Goal: Task Accomplishment & Management: Manage account settings

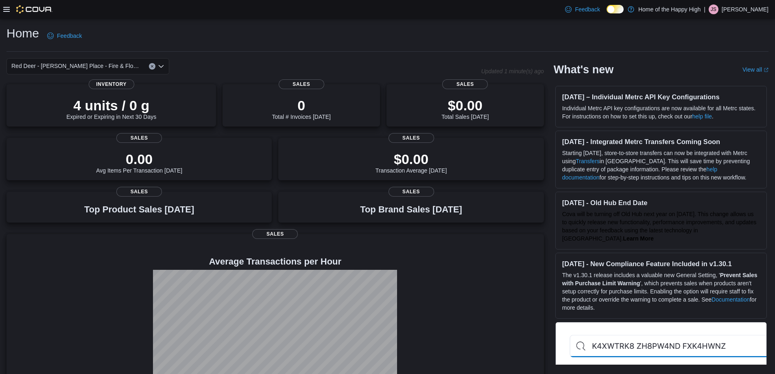
click at [617, 9] on icon at bounding box center [615, 9] width 4 height 4
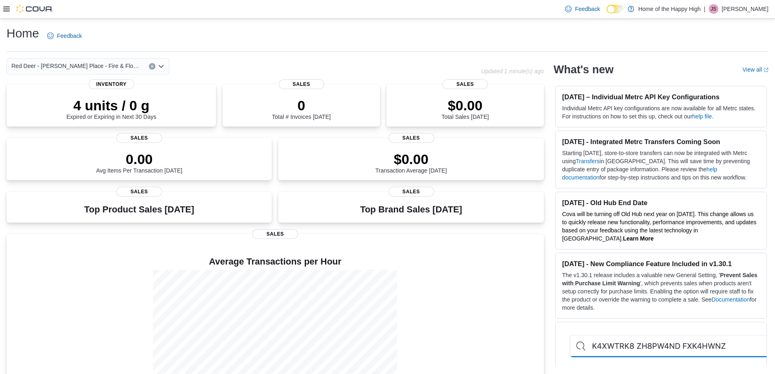
click at [7, 9] on icon at bounding box center [6, 9] width 7 height 7
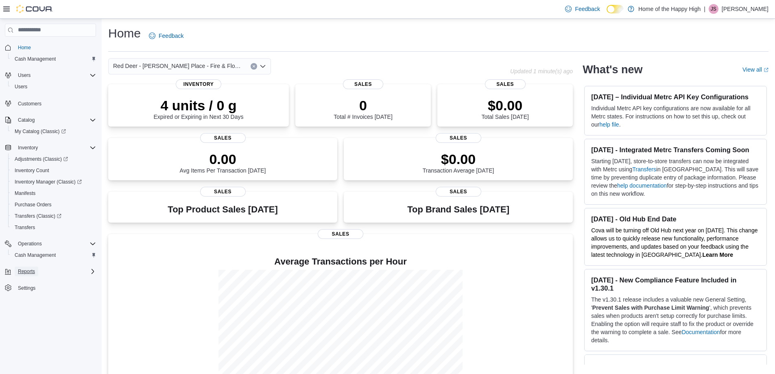
click at [28, 272] on span "Reports" at bounding box center [26, 271] width 17 height 7
click at [26, 304] on span "Reports" at bounding box center [23, 305] width 17 height 7
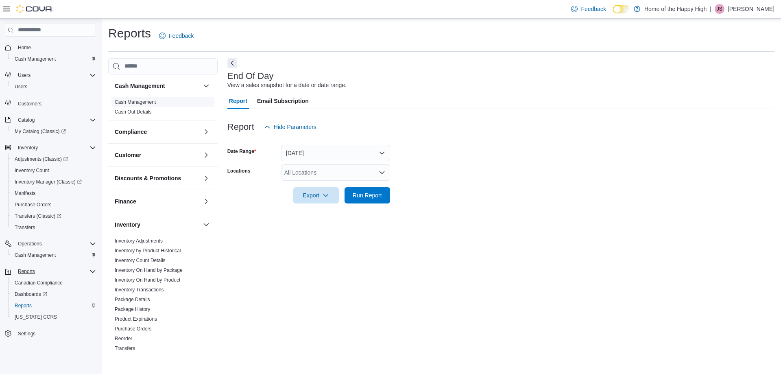
click at [150, 103] on link "Cash Management" at bounding box center [135, 102] width 41 height 6
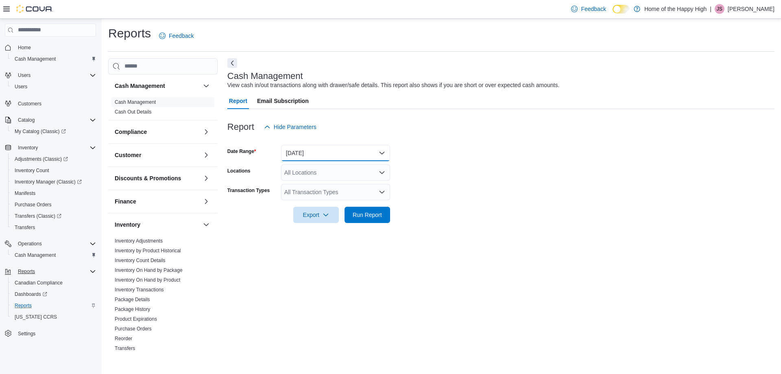
click at [328, 154] on button "[DATE]" at bounding box center [335, 153] width 109 height 16
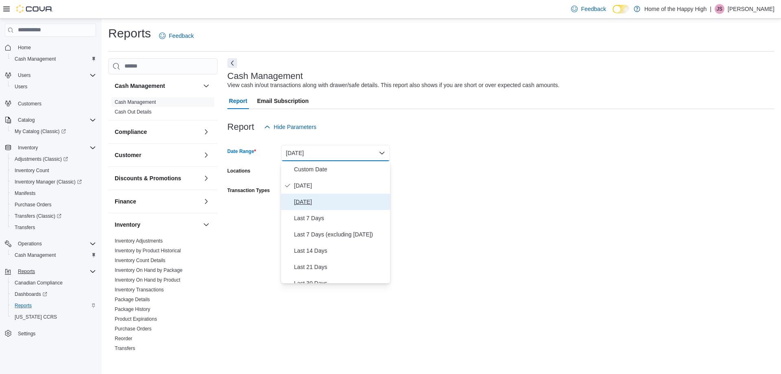
click at [306, 201] on span "[DATE]" at bounding box center [340, 202] width 93 height 10
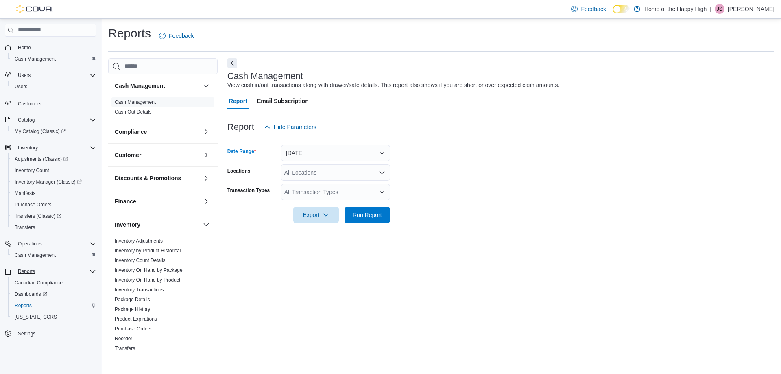
click at [308, 176] on div "All Locations" at bounding box center [335, 172] width 109 height 16
type input "***"
click at [342, 187] on span "Red Deer - [PERSON_NAME] Place - Fire & Flower" at bounding box center [380, 186] width 131 height 8
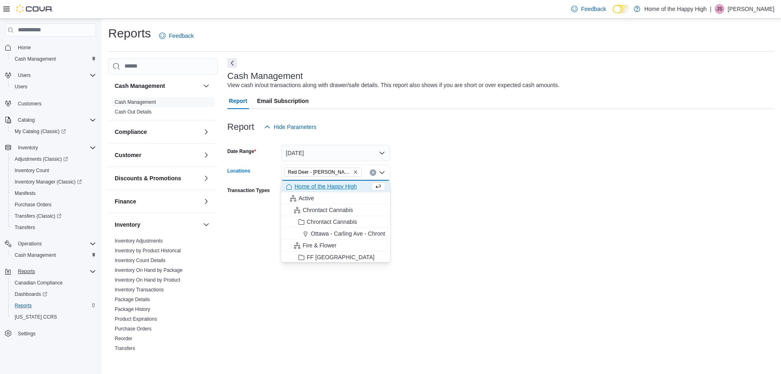
click at [505, 168] on form "Date Range [DATE] Locations [GEOGRAPHIC_DATA] - [PERSON_NAME][GEOGRAPHIC_DATA] …" at bounding box center [500, 179] width 547 height 88
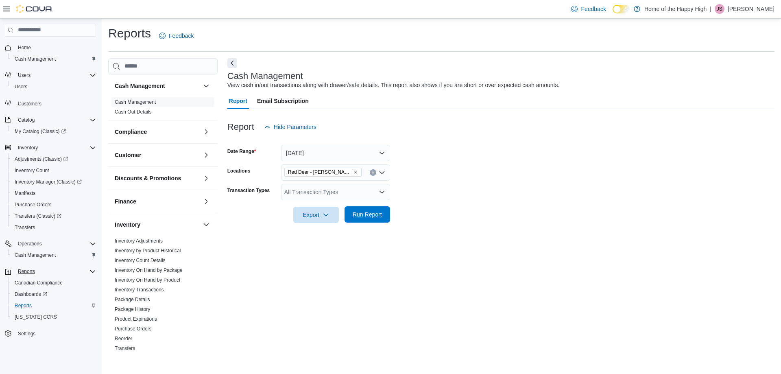
click at [369, 212] on span "Run Report" at bounding box center [367, 214] width 29 height 8
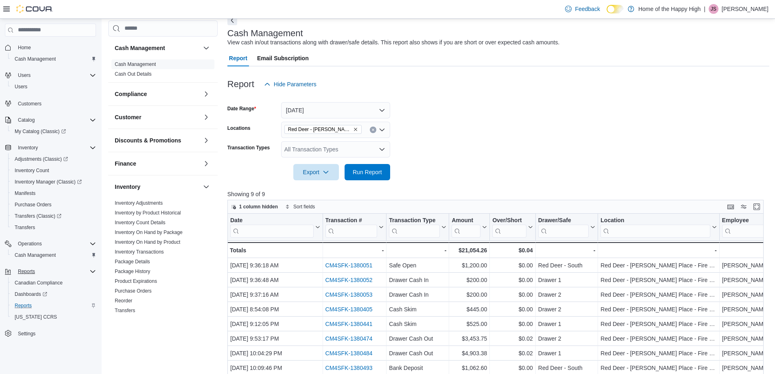
scroll to position [122, 0]
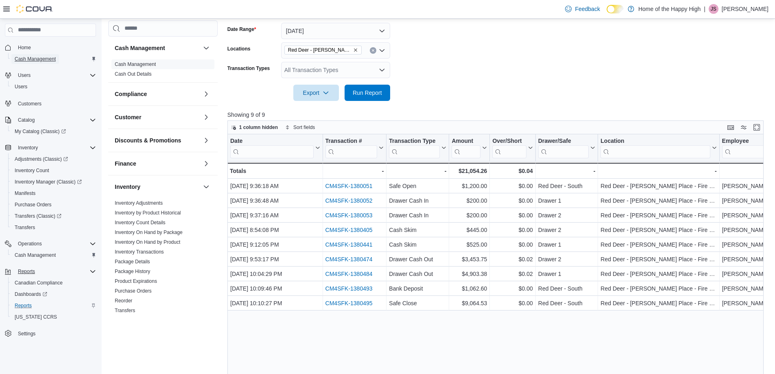
click at [24, 59] on span "Cash Management" at bounding box center [35, 59] width 41 height 7
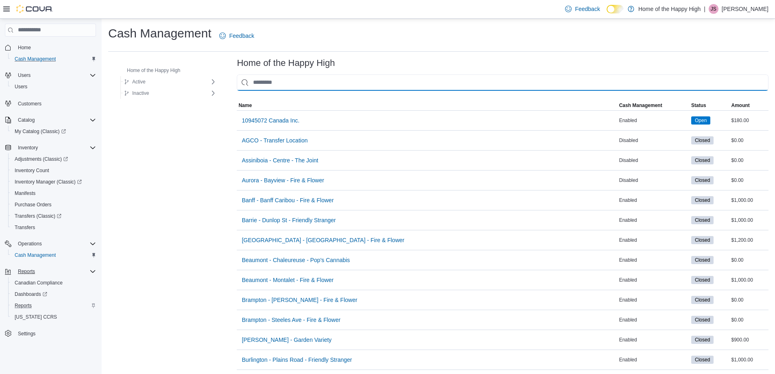
click at [316, 82] on input "This is a search bar. As you type, the results lower in the page will automatic…" at bounding box center [503, 82] width 532 height 16
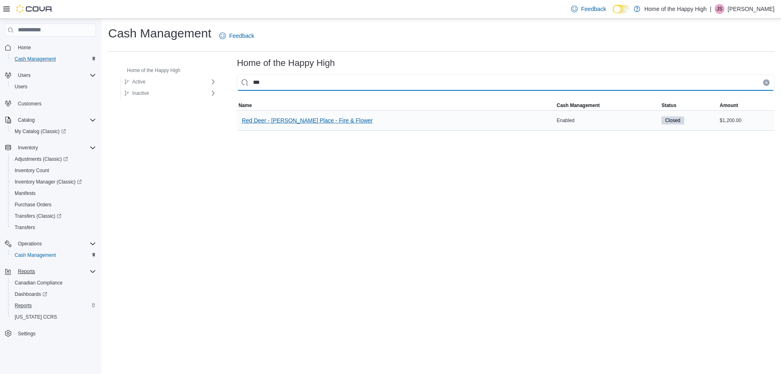
type input "***"
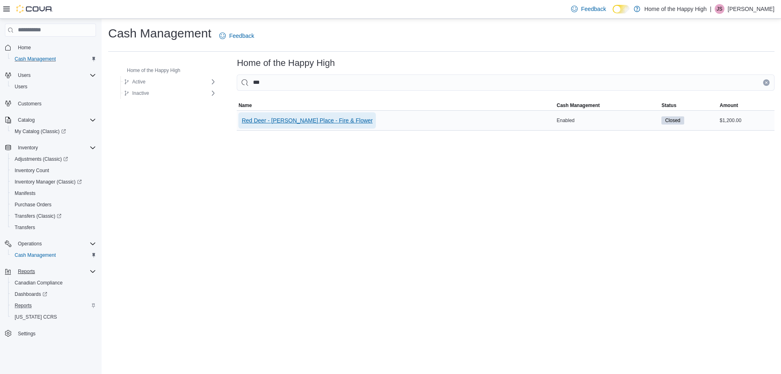
click at [329, 123] on span "Red Deer - [PERSON_NAME] Place - Fire & Flower" at bounding box center [307, 120] width 131 height 8
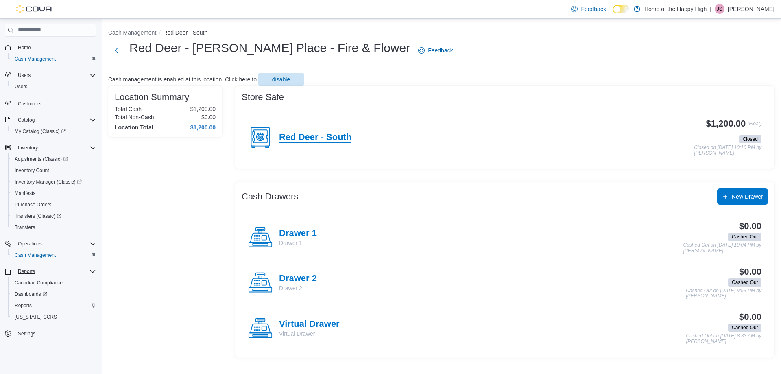
click at [320, 135] on h4 "Red Deer - South" at bounding box center [315, 137] width 72 height 11
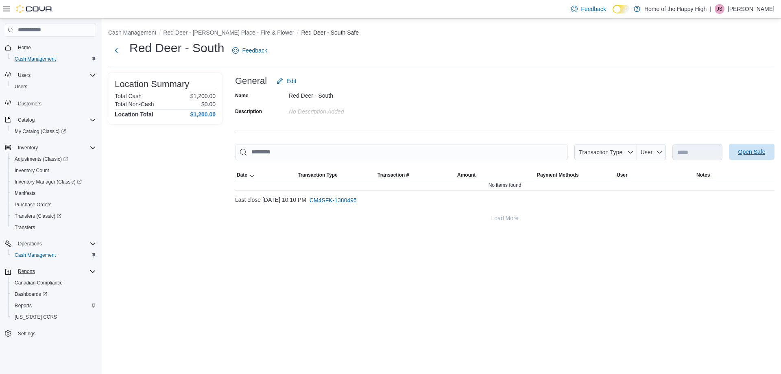
click at [761, 152] on span "Open Safe" at bounding box center [751, 152] width 27 height 8
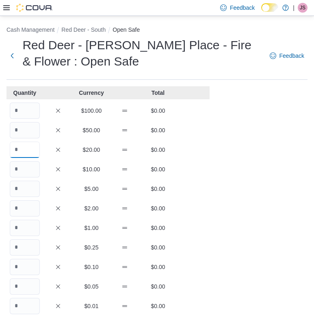
click at [21, 150] on input "Quantity" at bounding box center [25, 150] width 30 height 16
type input "**"
click at [23, 167] on input "Quantity" at bounding box center [25, 169] width 30 height 16
type input "*"
click at [28, 187] on input "Quantity" at bounding box center [25, 189] width 30 height 16
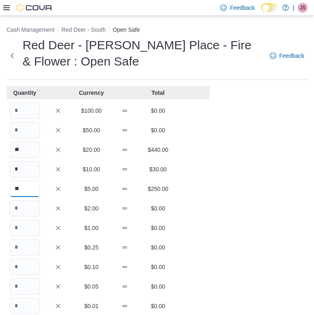
type input "**"
click at [26, 206] on input "Quantity" at bounding box center [25, 208] width 30 height 16
type input "**"
click at [22, 230] on input "Quantity" at bounding box center [25, 228] width 30 height 16
type input "***"
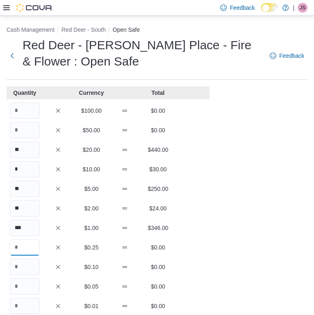
click at [24, 246] on input "Quantity" at bounding box center [25, 247] width 30 height 16
type input "***"
click at [24, 265] on input "Quantity" at bounding box center [25, 267] width 30 height 16
type input "***"
click at [29, 282] on input "Quantity" at bounding box center [25, 286] width 30 height 16
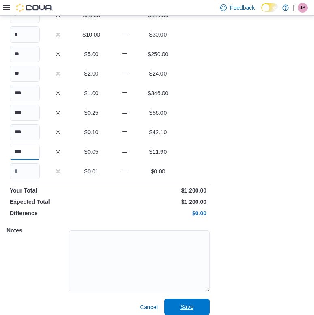
scroll to position [142, 0]
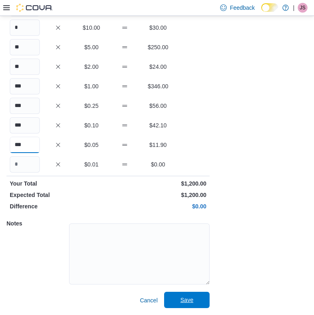
type input "***"
click at [184, 301] on span "Save" at bounding box center [187, 300] width 13 height 8
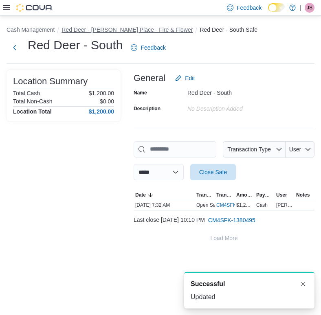
click at [108, 29] on button "Red Deer - [PERSON_NAME] Place - Fire & Flower" at bounding box center [126, 29] width 131 height 7
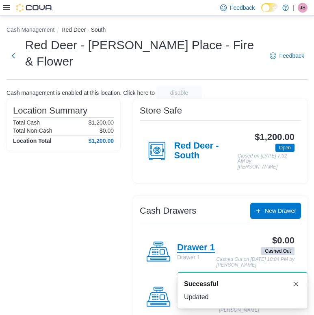
click at [189, 242] on h4 "Drawer 1" at bounding box center [196, 247] width 38 height 11
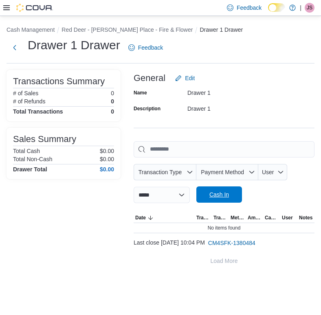
click at [229, 196] on span "Cash In" at bounding box center [219, 194] width 20 height 8
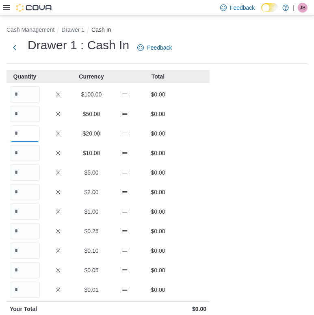
click at [24, 131] on input "Quantity" at bounding box center [25, 133] width 30 height 16
type input "*"
click at [24, 171] on input "Quantity" at bounding box center [25, 172] width 30 height 16
type input "*"
click at [22, 190] on input "Quantity" at bounding box center [25, 192] width 30 height 16
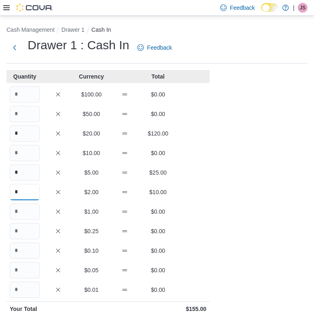
type input "*"
click at [24, 211] on input "Quantity" at bounding box center [25, 211] width 30 height 16
type input "**"
click at [25, 231] on input "Quantity" at bounding box center [25, 231] width 30 height 16
type input "**"
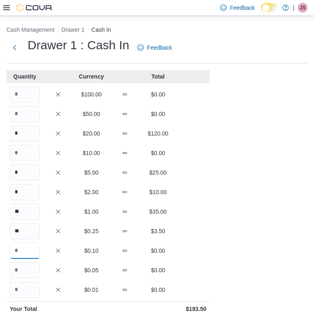
click at [25, 249] on input "Quantity" at bounding box center [25, 250] width 30 height 16
type input "**"
click at [26, 268] on input "Quantity" at bounding box center [25, 270] width 30 height 16
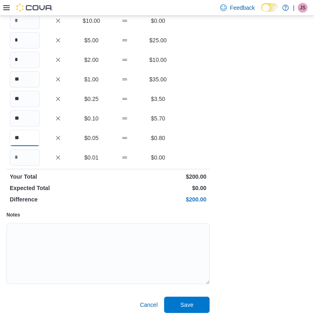
scroll to position [137, 0]
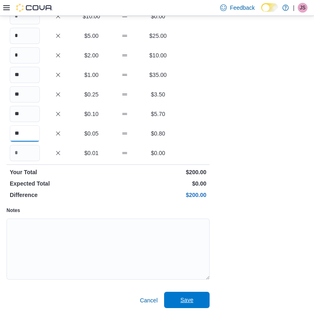
type input "**"
click at [187, 303] on span "Save" at bounding box center [187, 300] width 13 height 8
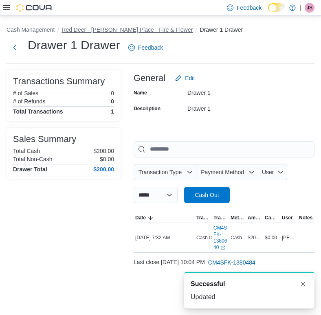
click at [133, 31] on button "Red Deer - [PERSON_NAME] Place - Fire & Flower" at bounding box center [126, 29] width 131 height 7
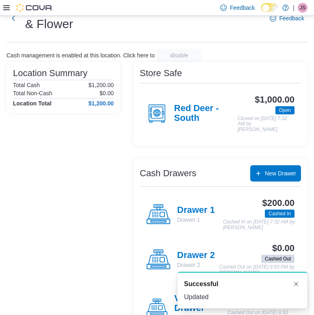
scroll to position [63, 0]
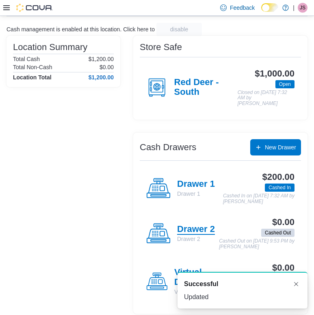
click at [200, 224] on h4 "Drawer 2" at bounding box center [196, 229] width 38 height 11
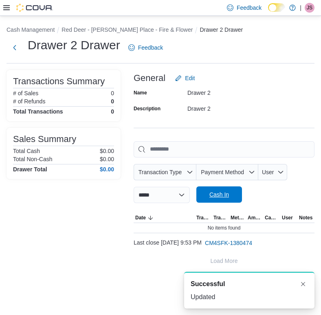
click at [225, 198] on span "Cash In" at bounding box center [219, 194] width 20 height 8
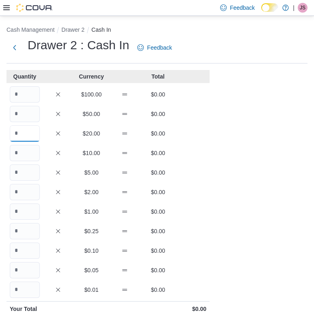
click at [27, 133] on input "Quantity" at bounding box center [25, 133] width 30 height 16
type input "*"
click at [22, 151] on input "Quantity" at bounding box center [25, 153] width 30 height 16
type input "*"
click at [25, 169] on input "Quantity" at bounding box center [25, 172] width 30 height 16
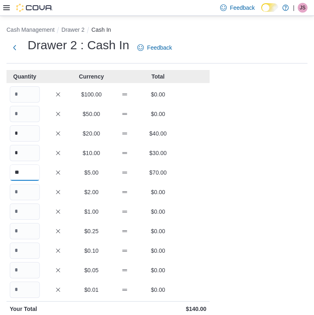
type input "**"
click at [22, 192] on input "Quantity" at bounding box center [25, 192] width 30 height 16
type input "*"
click at [24, 212] on input "Quantity" at bounding box center [25, 211] width 30 height 16
type input "**"
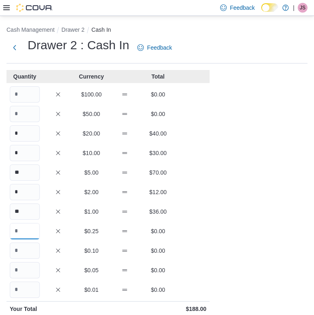
click at [20, 229] on input "Quantity" at bounding box center [25, 231] width 30 height 16
type input "**"
click at [24, 245] on input "Quantity" at bounding box center [25, 250] width 30 height 16
type input "**"
click at [28, 271] on input "Quantity" at bounding box center [25, 270] width 30 height 16
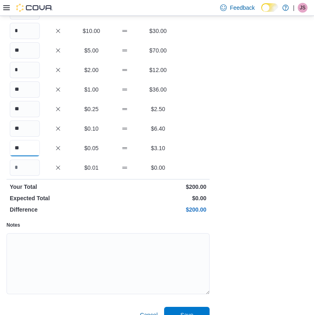
scroll to position [137, 0]
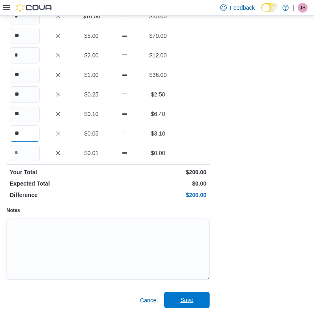
type input "**"
click at [194, 300] on span "Save" at bounding box center [187, 300] width 36 height 16
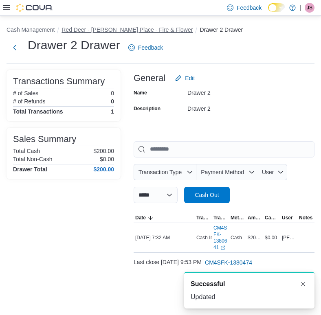
click at [129, 28] on button "Red Deer - [PERSON_NAME] Place - Fire & Flower" at bounding box center [126, 29] width 131 height 7
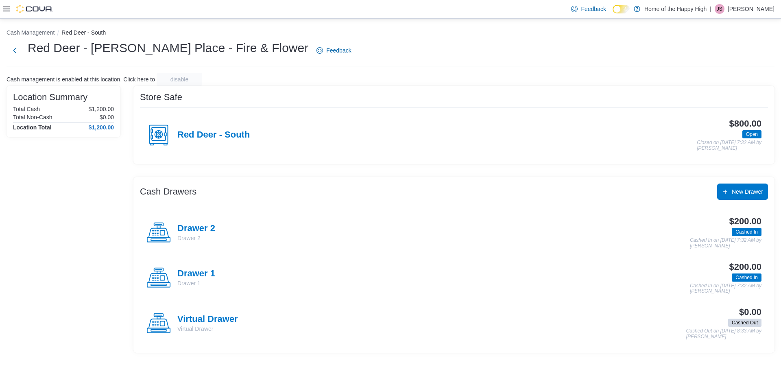
click at [9, 9] on icon at bounding box center [6, 9] width 7 height 5
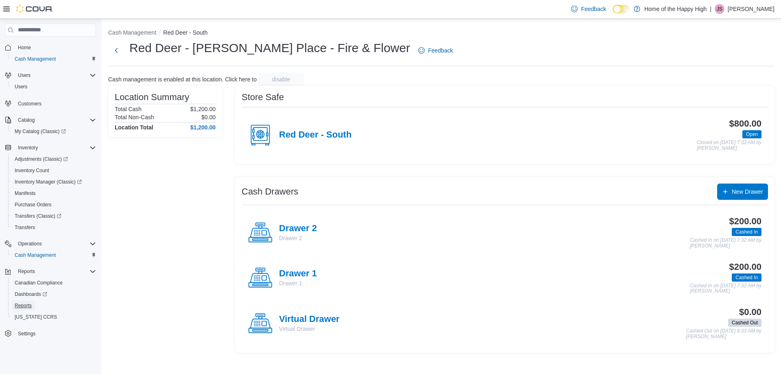
drag, startPoint x: 22, startPoint y: 303, endPoint x: 111, endPoint y: 250, distance: 103.7
click at [23, 303] on span "Reports" at bounding box center [23, 305] width 17 height 7
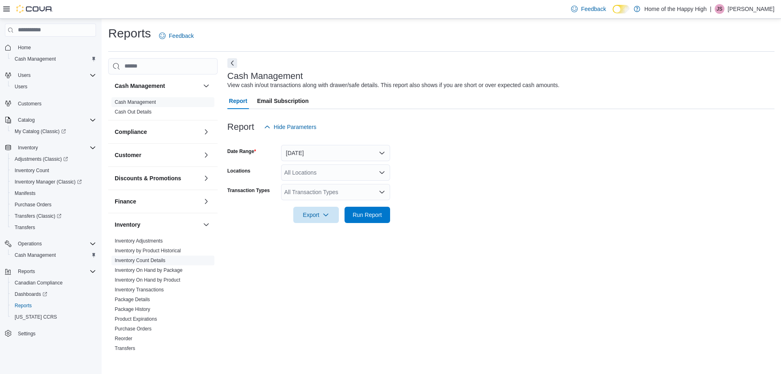
scroll to position [122, 0]
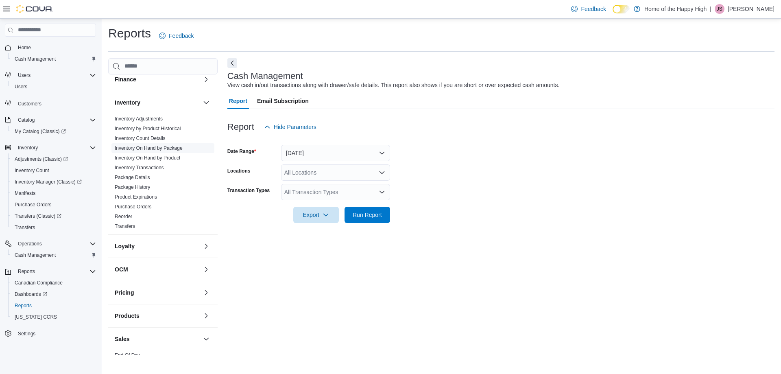
click at [168, 148] on link "Inventory On Hand by Package" at bounding box center [149, 148] width 68 height 6
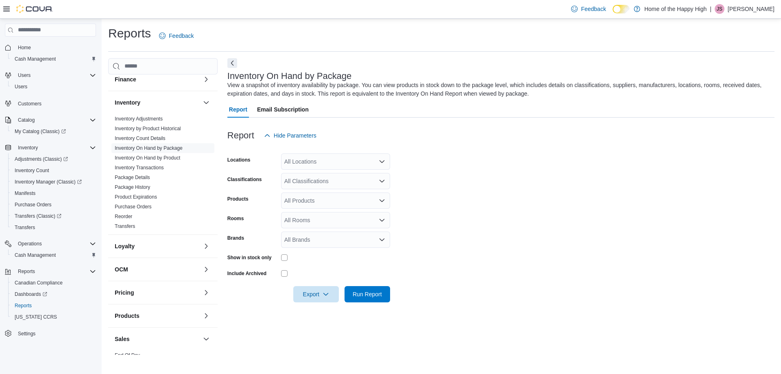
click at [313, 160] on div "All Locations" at bounding box center [335, 161] width 109 height 16
type input "***"
click at [317, 172] on span "Red Deer - [PERSON_NAME] Place - Fire & Flower" at bounding box center [380, 175] width 131 height 8
click at [565, 264] on form "Locations [GEOGRAPHIC_DATA] - [PERSON_NAME] Place - Fire & Flower Classificatio…" at bounding box center [500, 223] width 547 height 159
click at [303, 179] on div "All Classifications" at bounding box center [335, 181] width 109 height 16
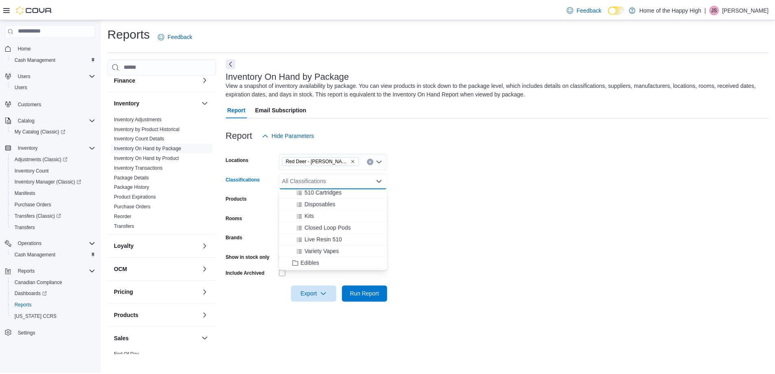
scroll to position [203, 0]
click at [331, 204] on span "Disposables" at bounding box center [322, 204] width 31 height 8
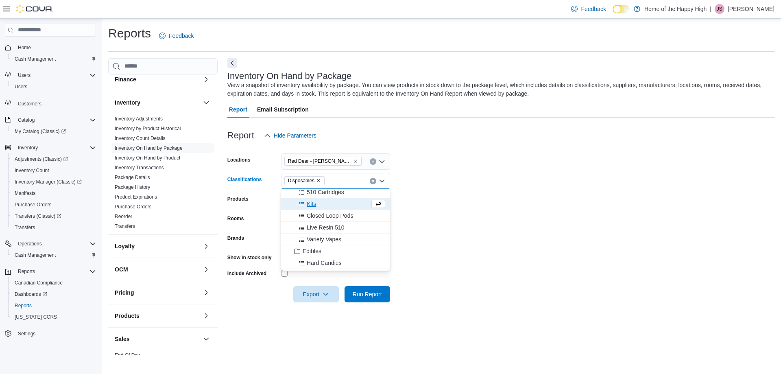
click at [533, 235] on form "Locations [GEOGRAPHIC_DATA] - [PERSON_NAME][GEOGRAPHIC_DATA] - Fire & Flower Cl…" at bounding box center [500, 223] width 547 height 159
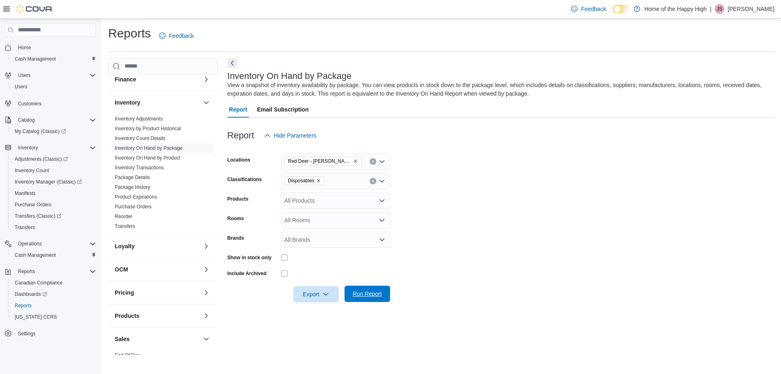
click at [373, 293] on span "Run Report" at bounding box center [367, 294] width 29 height 8
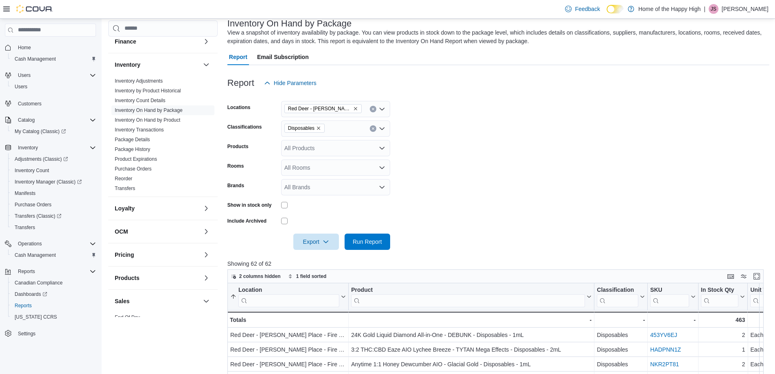
scroll to position [163, 0]
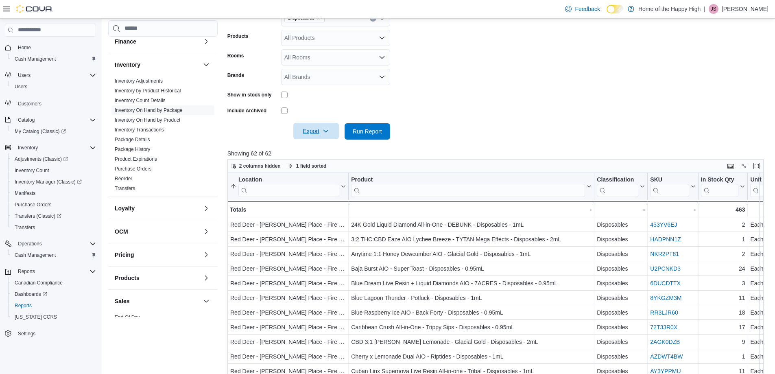
click at [318, 130] on span "Export" at bounding box center [316, 131] width 36 height 16
click at [322, 148] on span "Export to Excel" at bounding box center [317, 147] width 37 height 7
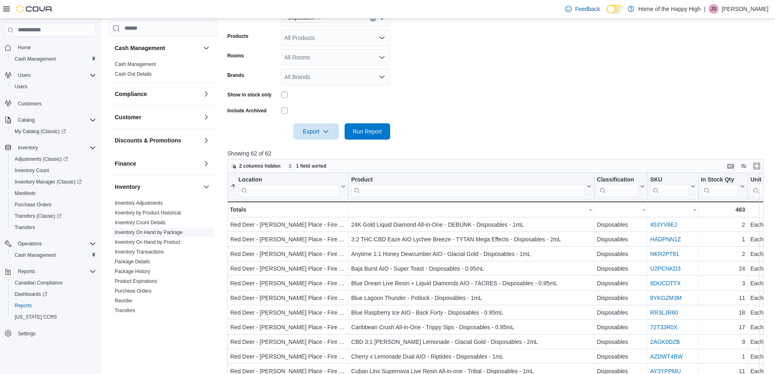
click at [176, 232] on link "Inventory On Hand by Package" at bounding box center [149, 232] width 68 height 6
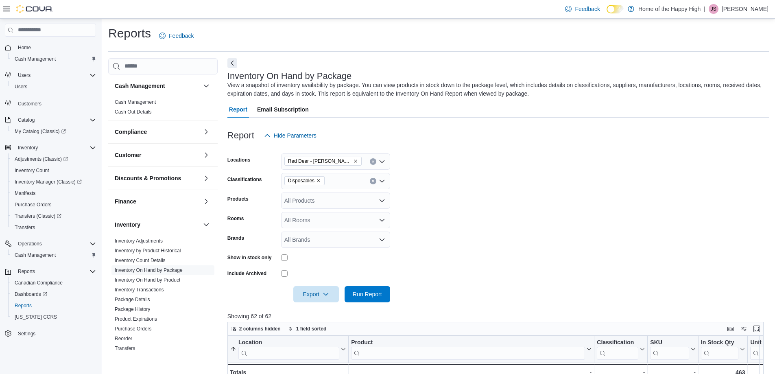
click at [371, 180] on icon "Clear input" at bounding box center [372, 180] width 3 height 3
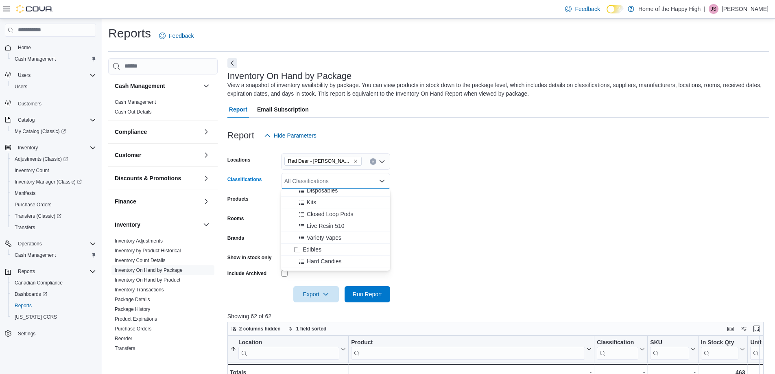
scroll to position [203, 0]
click at [350, 227] on span "Closed Loop Pods" at bounding box center [330, 227] width 46 height 8
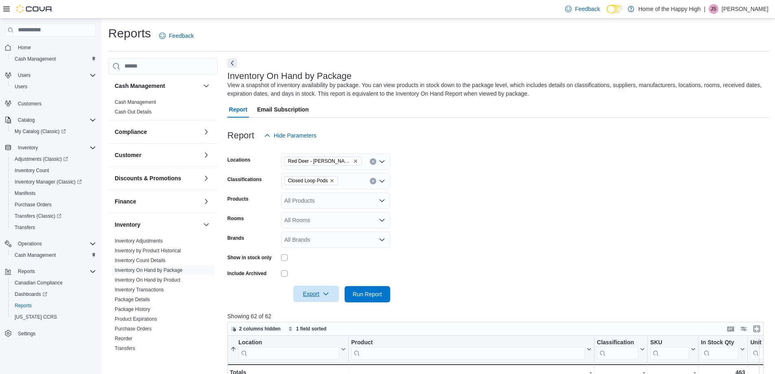
click at [312, 296] on span "Export" at bounding box center [316, 294] width 36 height 16
click at [320, 312] on span "Export to Excel" at bounding box center [317, 310] width 37 height 7
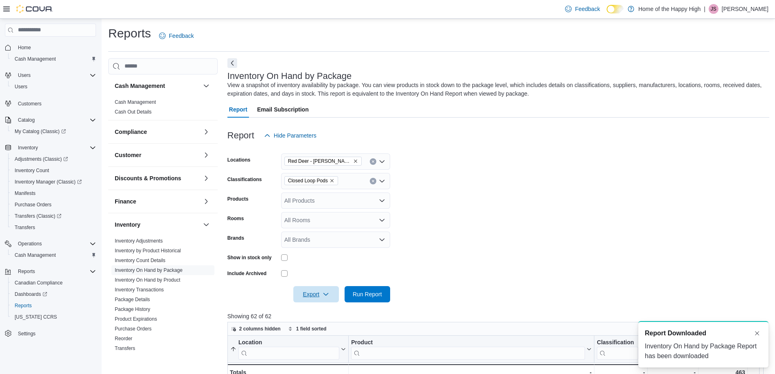
scroll to position [0, 0]
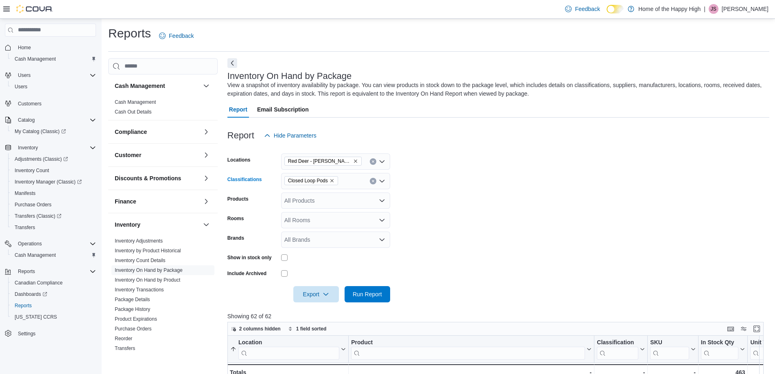
click at [371, 179] on button "Clear input" at bounding box center [373, 181] width 7 height 7
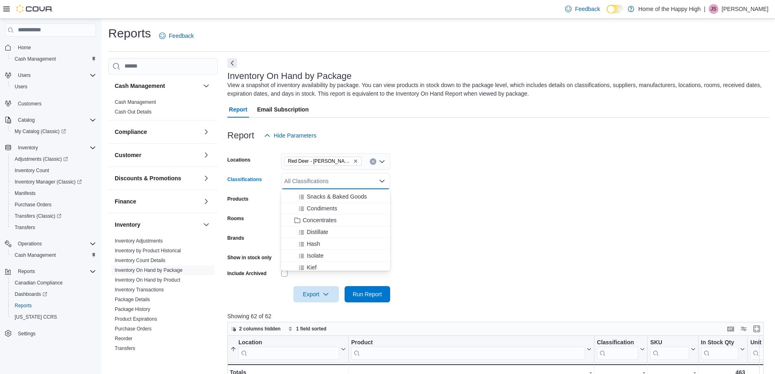
scroll to position [366, 0]
click at [326, 207] on span "Concentrates" at bounding box center [320, 206] width 34 height 8
click at [365, 293] on span "Run Report" at bounding box center [367, 294] width 29 height 8
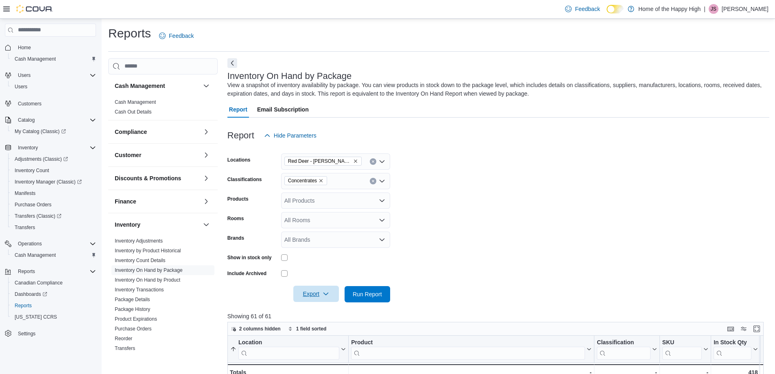
click at [305, 294] on span "Export" at bounding box center [316, 294] width 36 height 16
click at [311, 306] on button "Export to Excel" at bounding box center [317, 310] width 46 height 16
click at [323, 179] on icon "Remove Concentrates from selection in this group" at bounding box center [320, 180] width 5 height 5
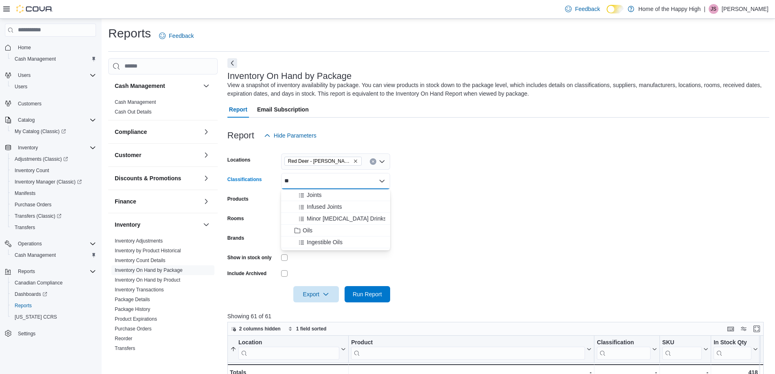
type input "*"
click at [309, 231] on span "Oils" at bounding box center [308, 232] width 10 height 8
click at [314, 297] on span "Export" at bounding box center [316, 294] width 36 height 16
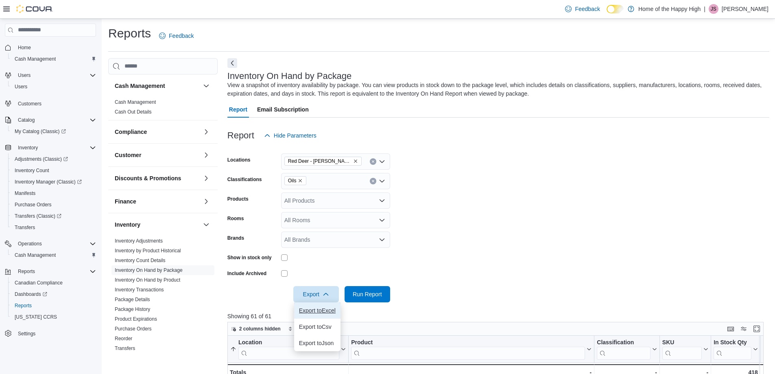
click at [323, 308] on span "Export to Excel" at bounding box center [317, 310] width 37 height 7
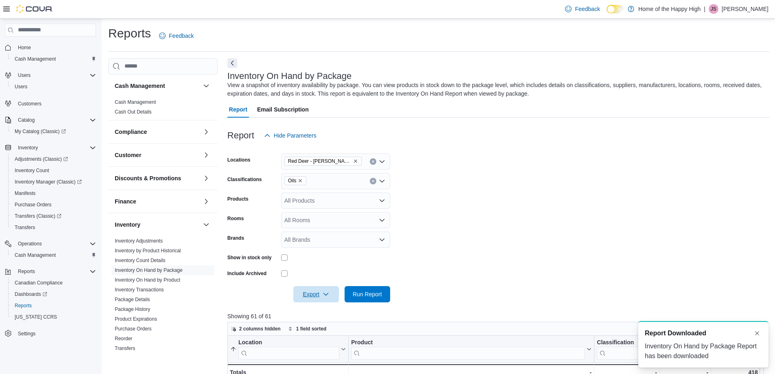
scroll to position [0, 0]
